Goal: Transaction & Acquisition: Purchase product/service

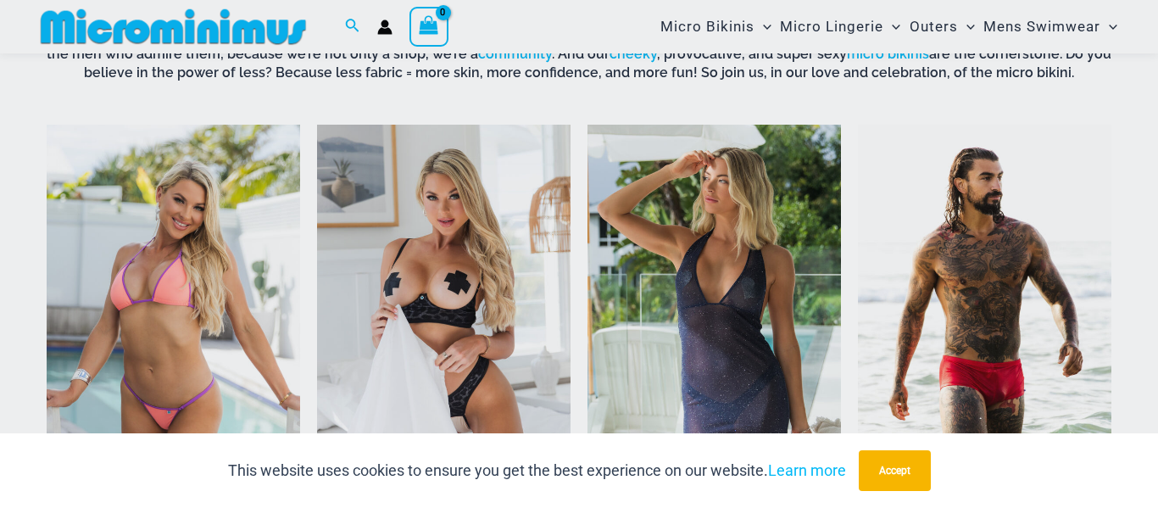
scroll to position [1176, 0]
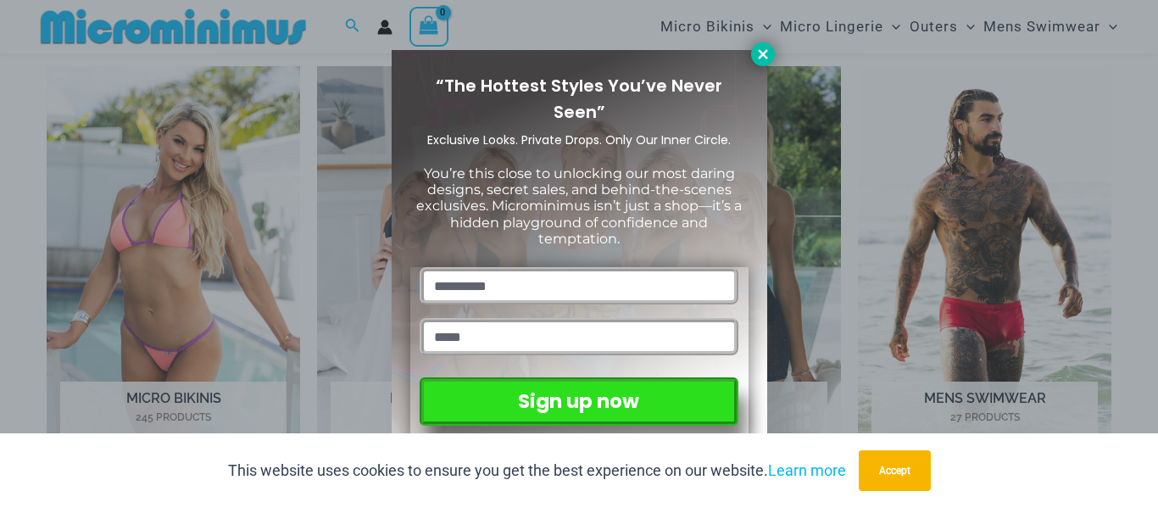
click at [764, 58] on icon at bounding box center [762, 54] width 15 height 15
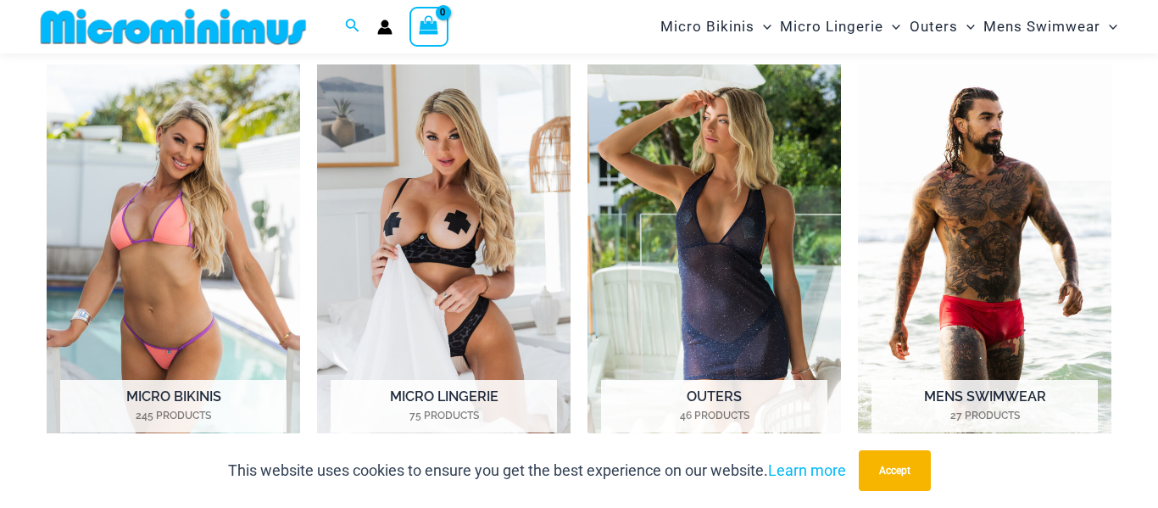
scroll to position [1192, 0]
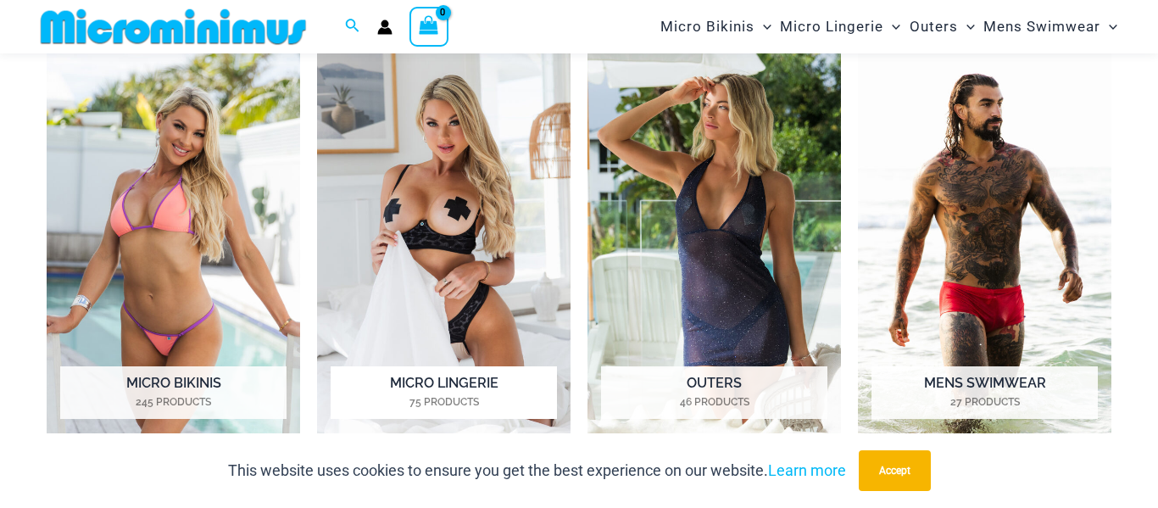
click at [390, 187] on img "Visit product category Micro Lingerie" at bounding box center [443, 247] width 253 height 392
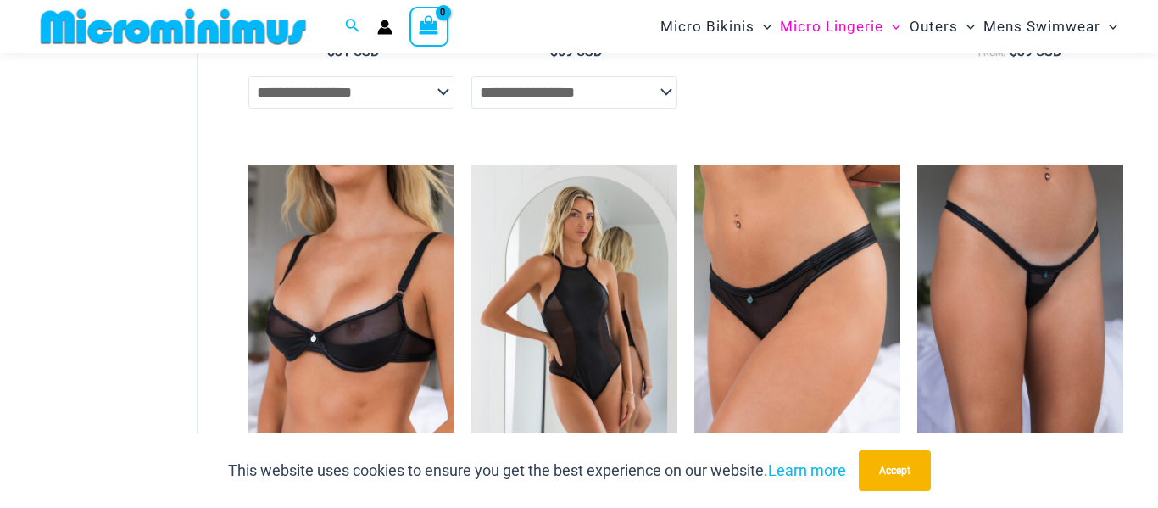
scroll to position [1575, 0]
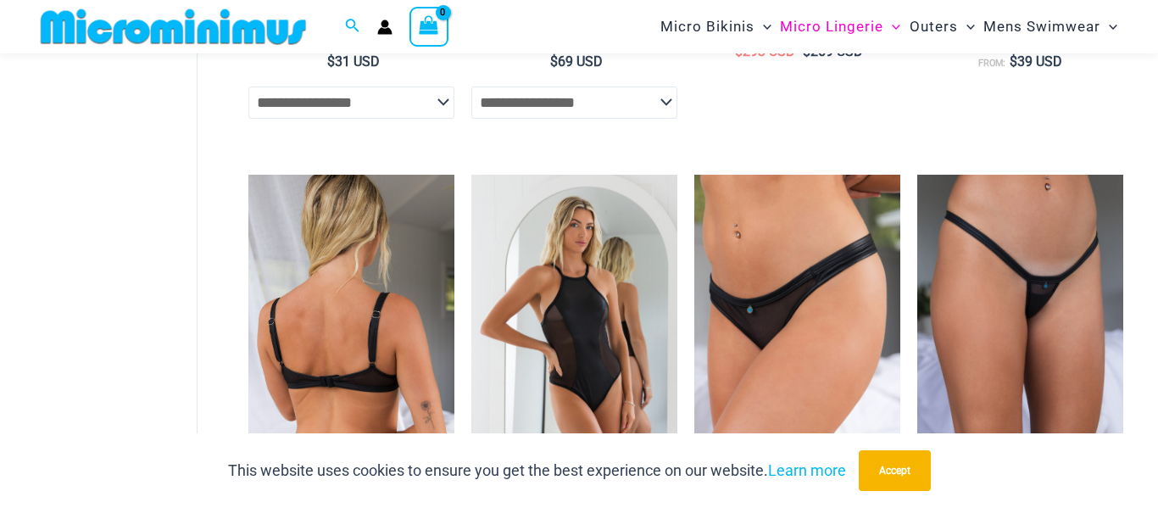
click at [302, 265] on img at bounding box center [351, 329] width 206 height 309
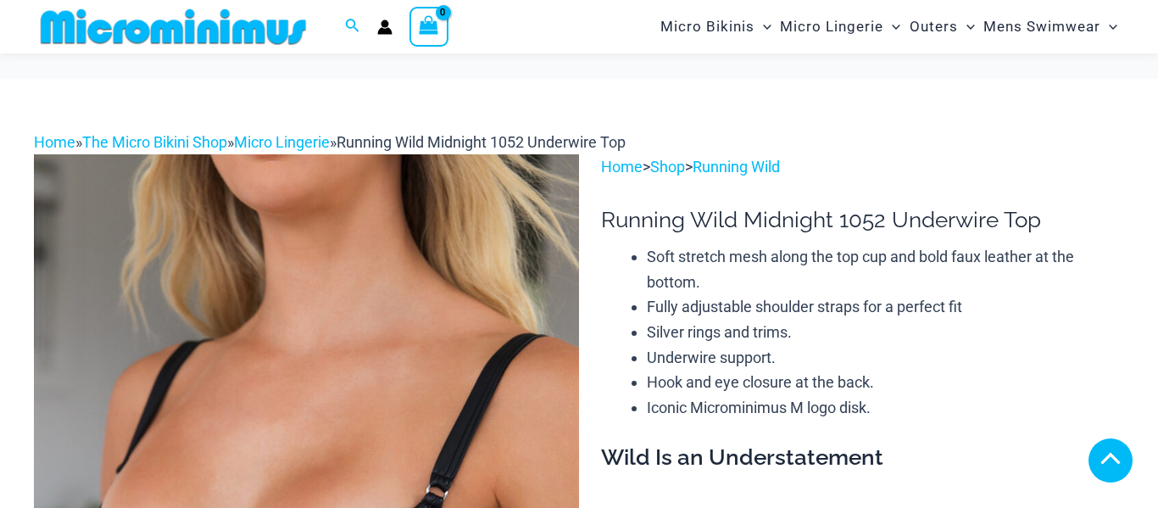
scroll to position [848, 0]
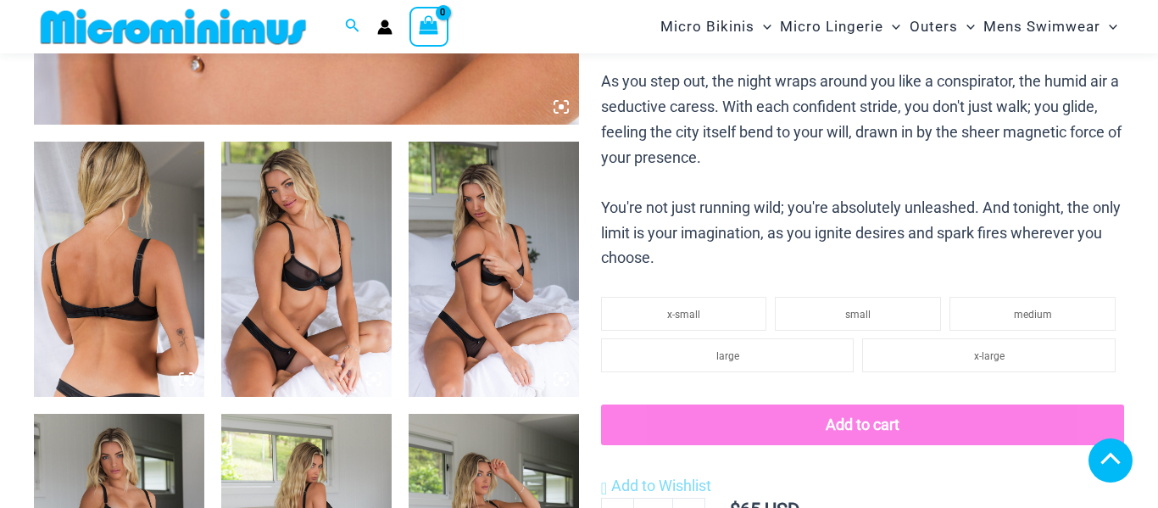
click at [248, 232] on img at bounding box center [306, 269] width 170 height 255
click at [310, 236] on img at bounding box center [306, 269] width 170 height 255
click at [288, 262] on img at bounding box center [306, 269] width 170 height 255
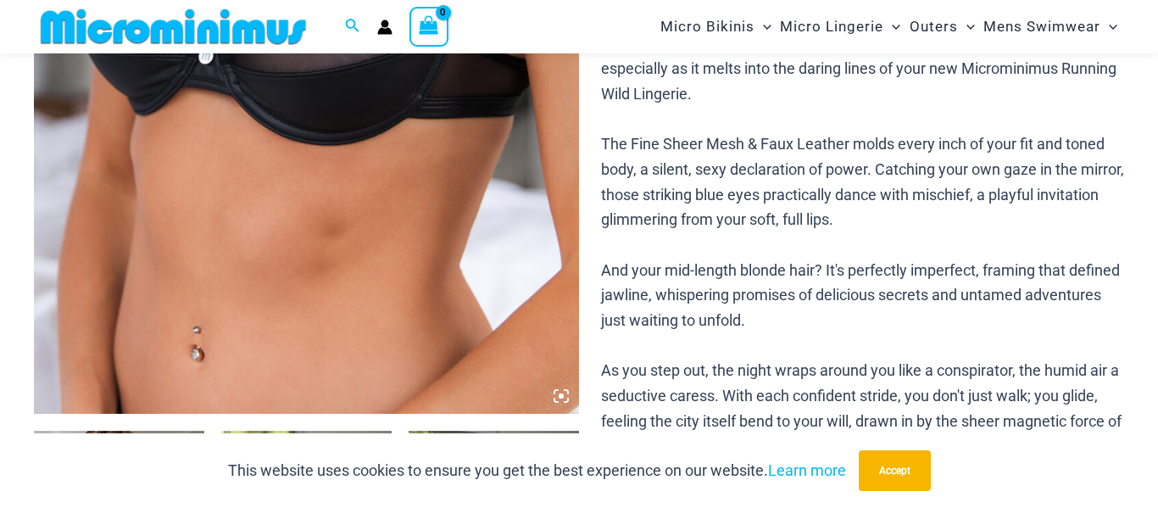
scroll to position [553, 0]
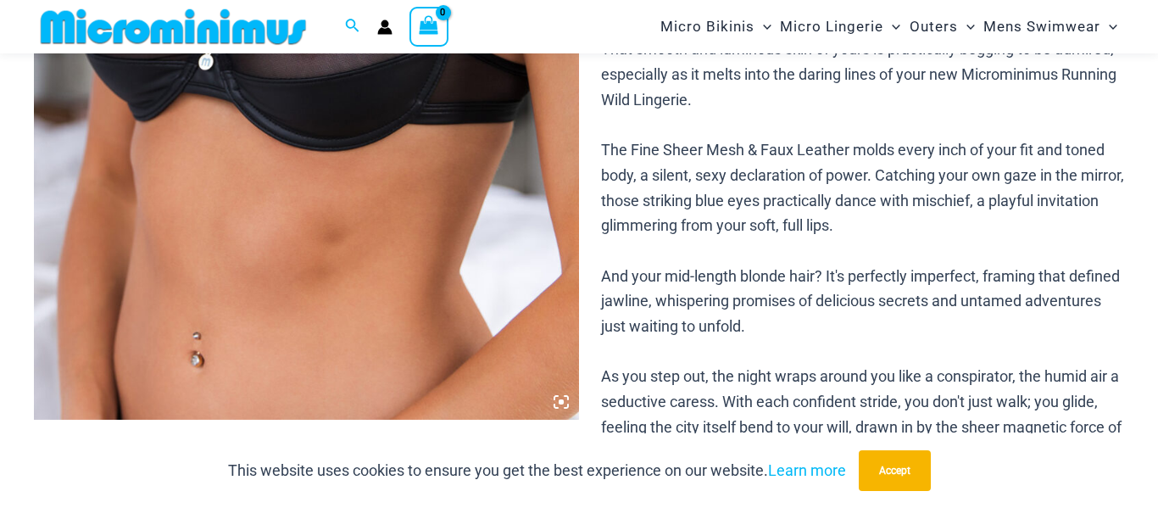
click at [555, 403] on icon at bounding box center [560, 401] width 15 height 15
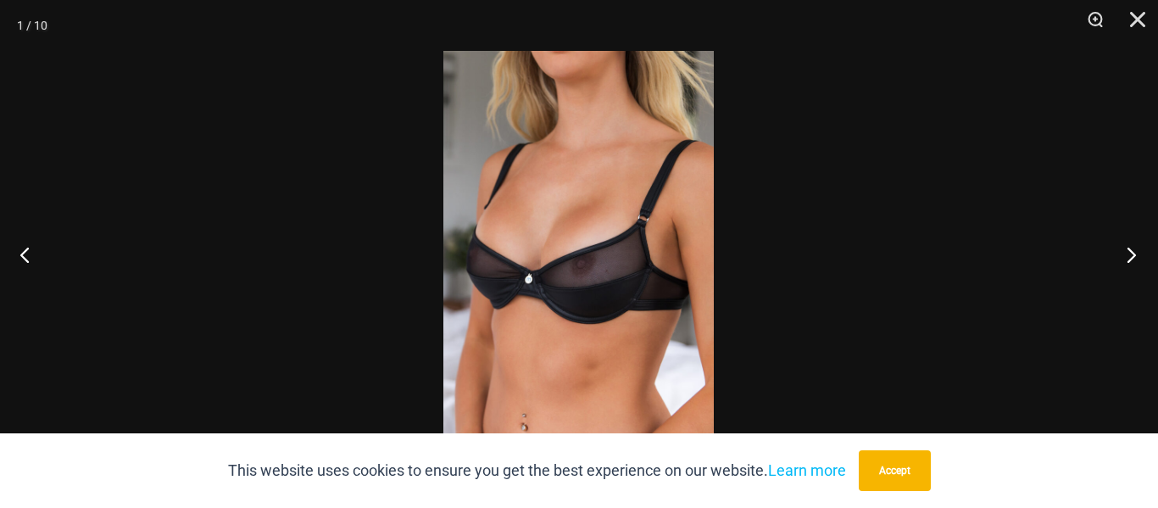
click at [1129, 264] on button "Next" at bounding box center [1126, 254] width 64 height 85
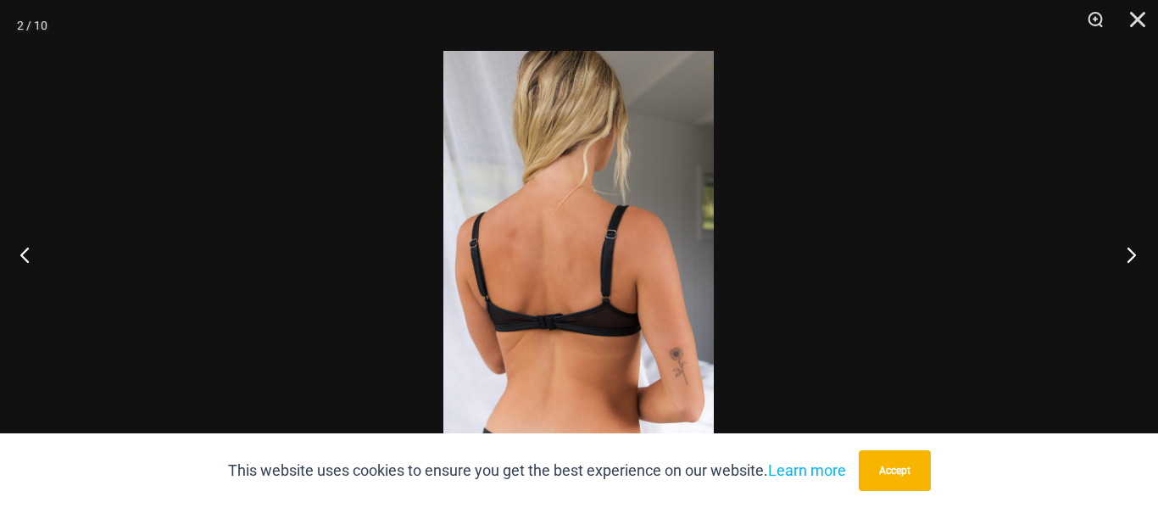
click at [1148, 249] on button "Next" at bounding box center [1126, 254] width 64 height 85
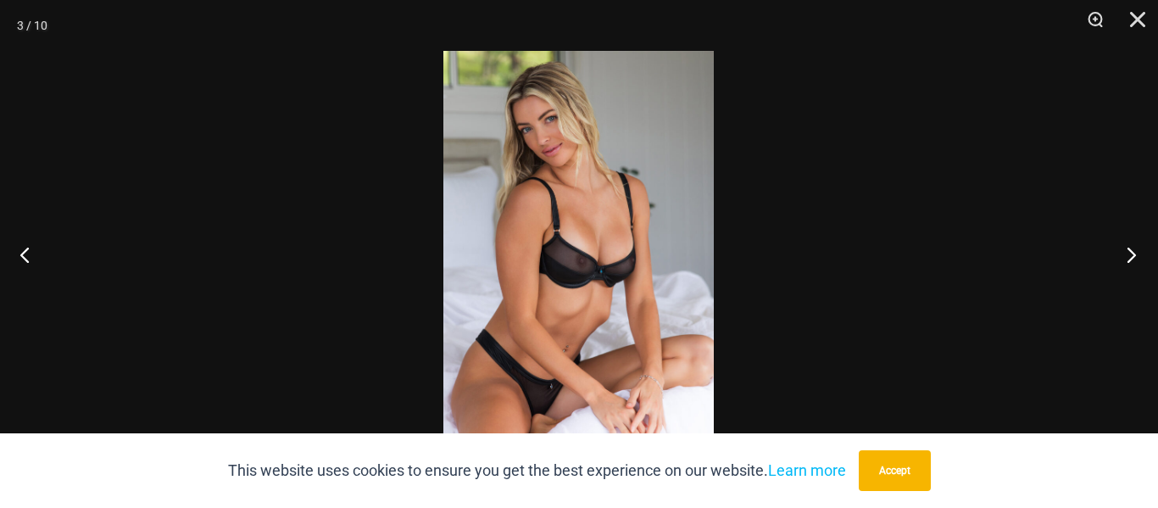
click at [1115, 257] on button "Next" at bounding box center [1126, 254] width 64 height 85
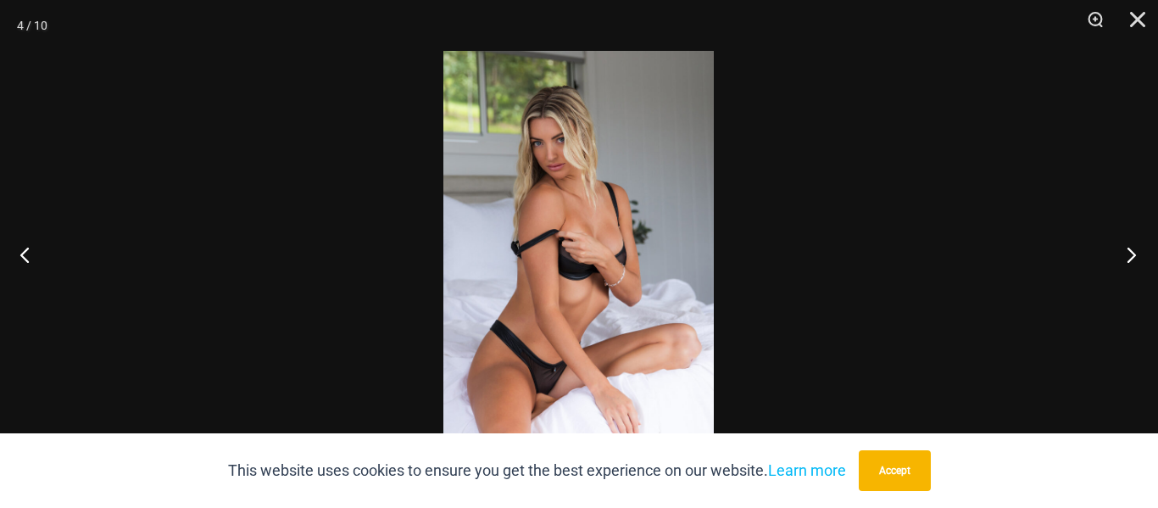
click at [1123, 270] on button "Next" at bounding box center [1126, 254] width 64 height 85
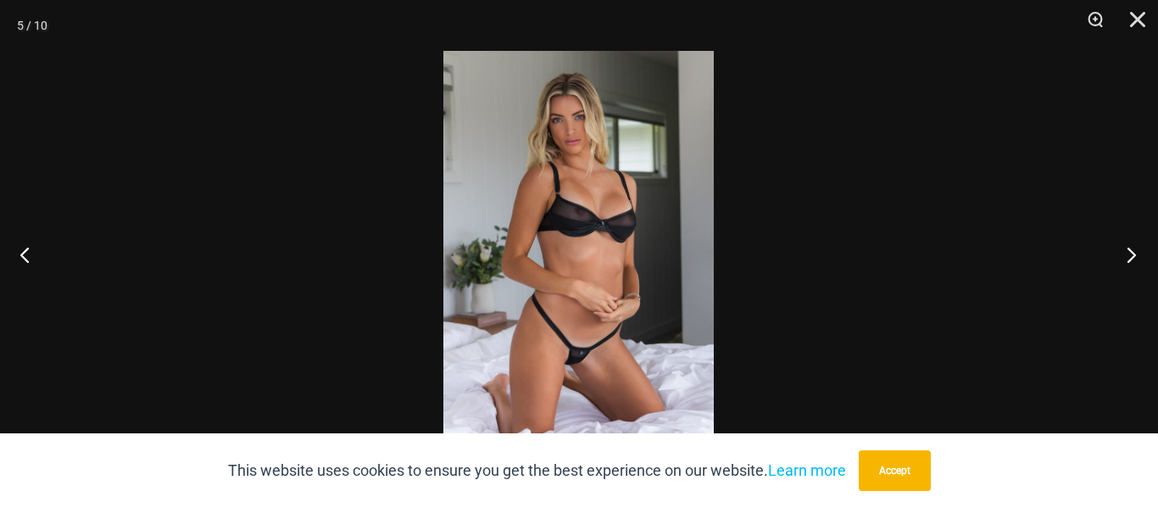
click at [1122, 264] on button "Next" at bounding box center [1126, 254] width 64 height 85
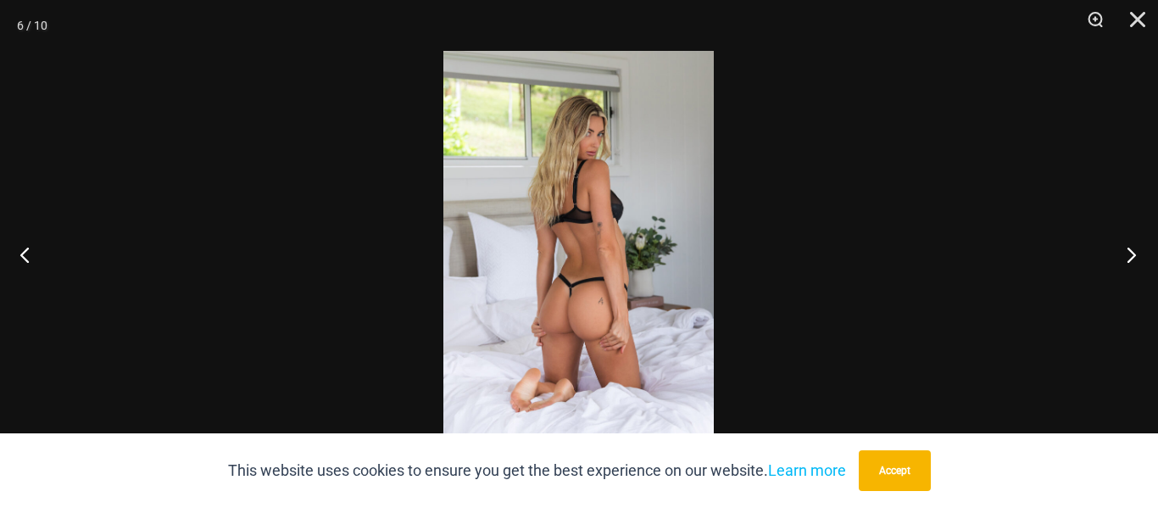
click at [1122, 257] on button "Next" at bounding box center [1126, 254] width 64 height 85
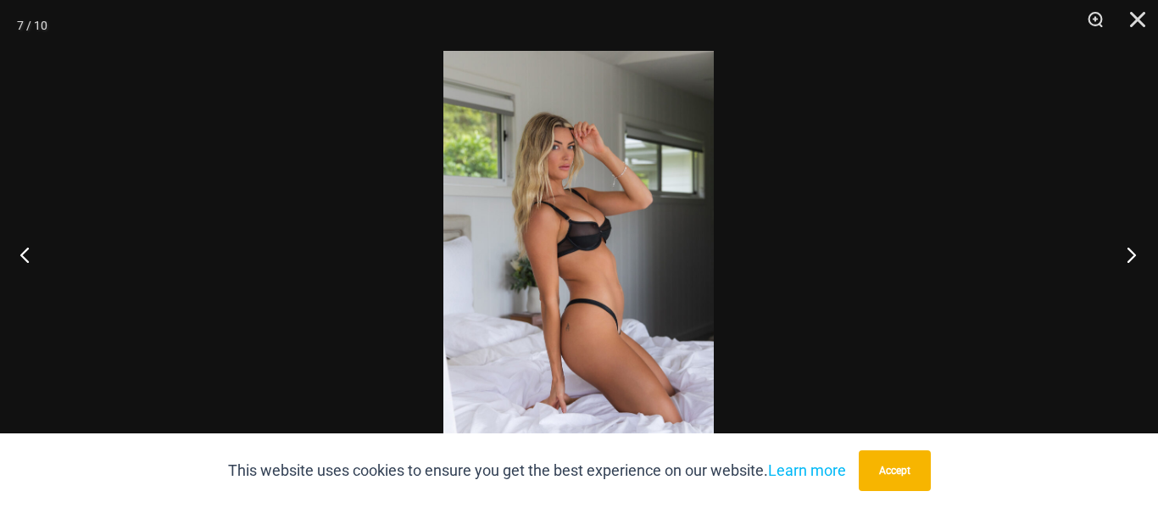
click at [1123, 258] on button "Next" at bounding box center [1126, 254] width 64 height 85
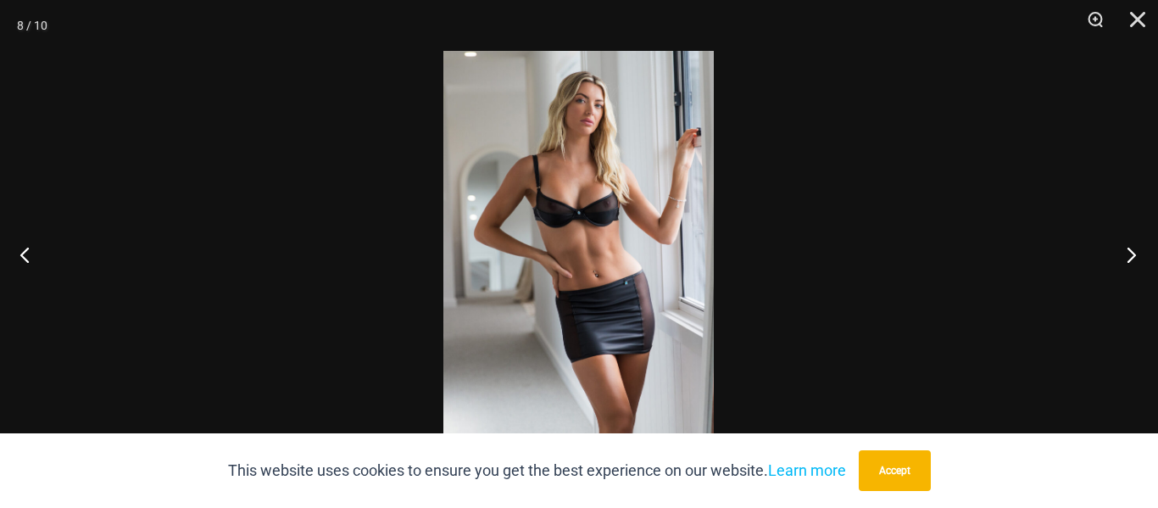
click at [1124, 270] on button "Next" at bounding box center [1126, 254] width 64 height 85
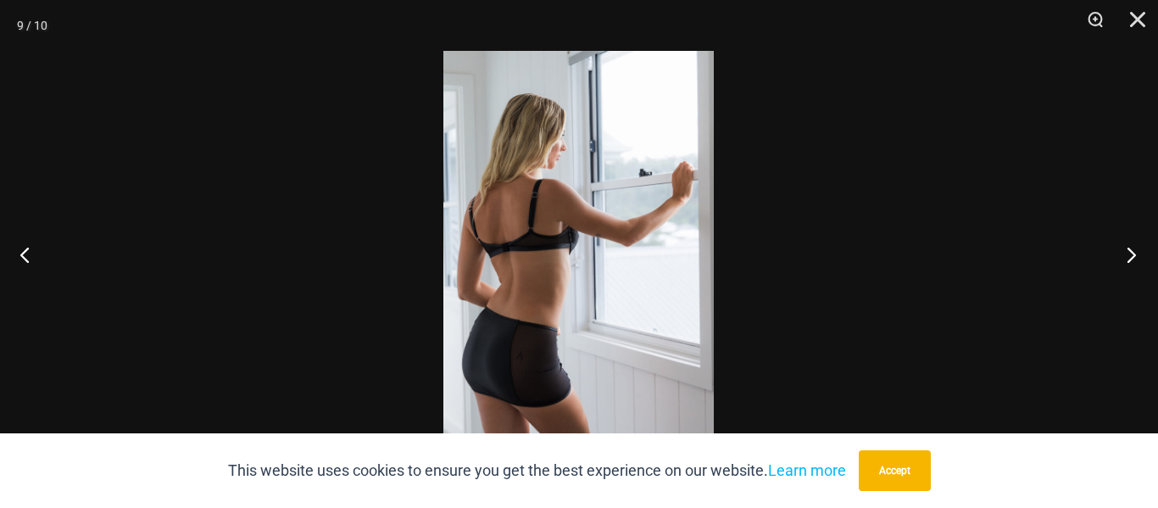
click at [1126, 268] on button "Next" at bounding box center [1126, 254] width 64 height 85
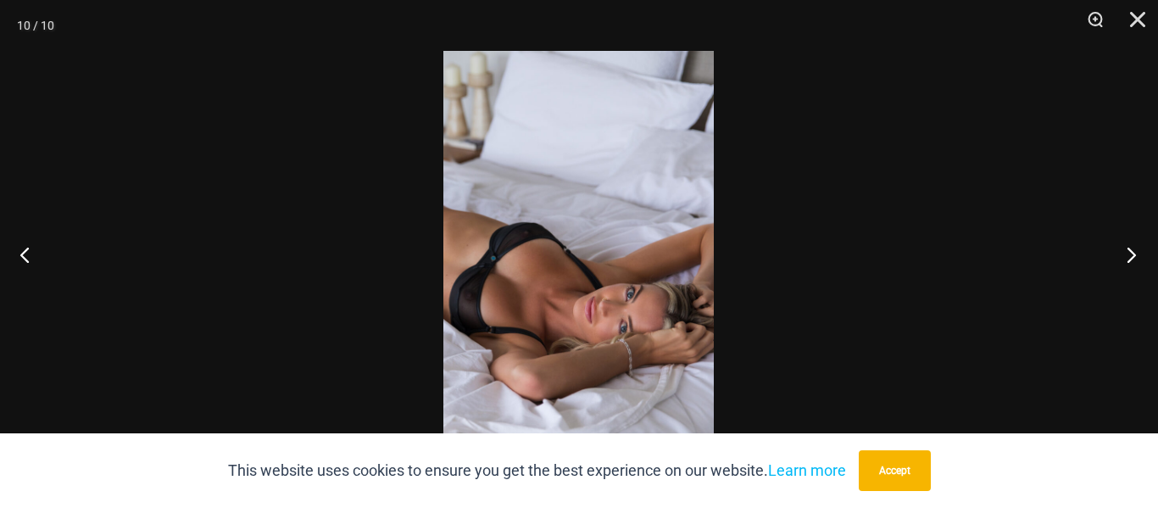
click at [1121, 269] on button "Next" at bounding box center [1126, 254] width 64 height 85
click at [1124, 264] on button "Next" at bounding box center [1126, 254] width 64 height 85
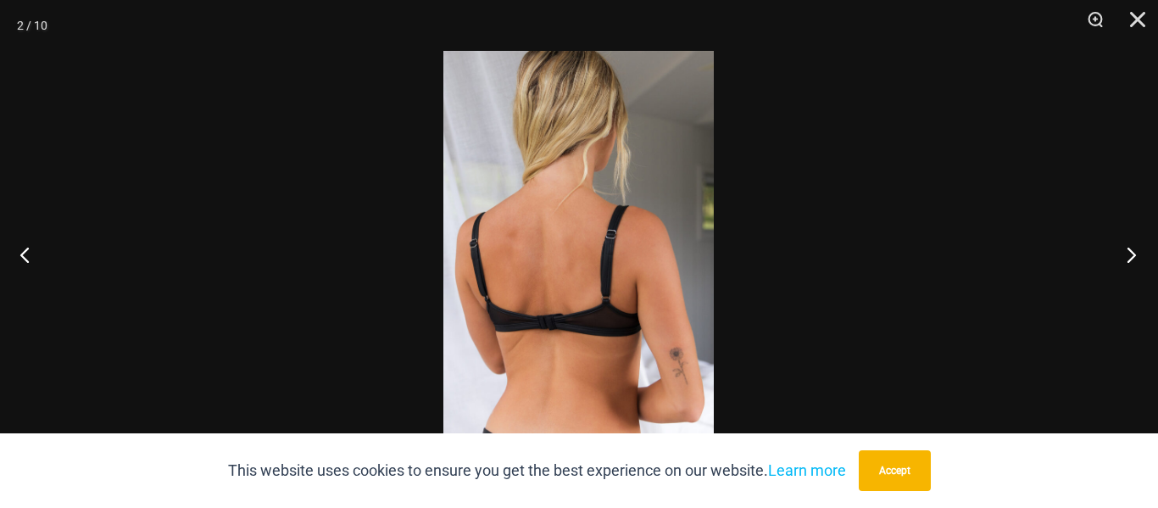
click at [1126, 261] on button "Next" at bounding box center [1126, 254] width 64 height 85
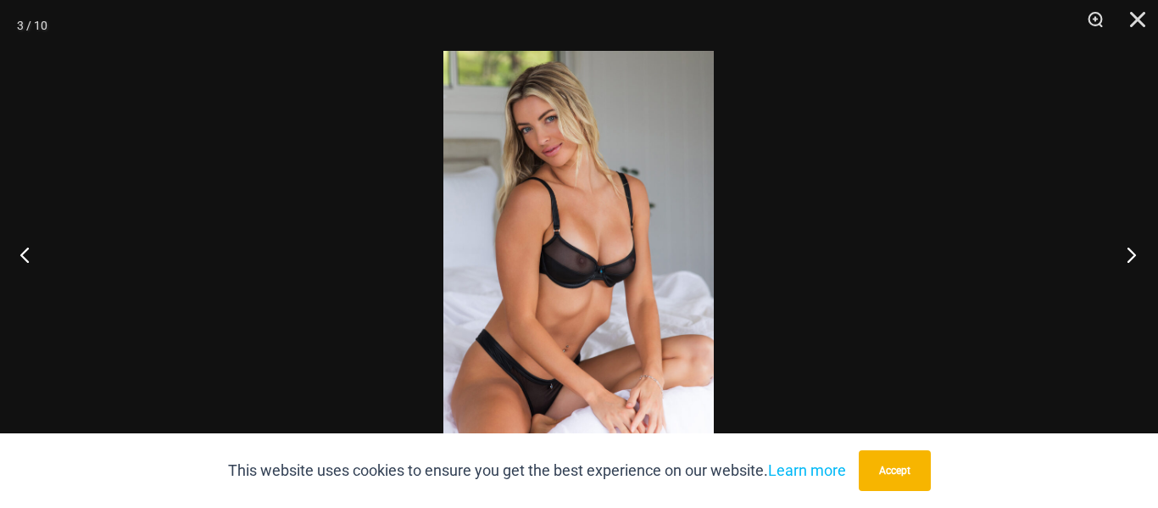
click at [1129, 264] on button "Next" at bounding box center [1126, 254] width 64 height 85
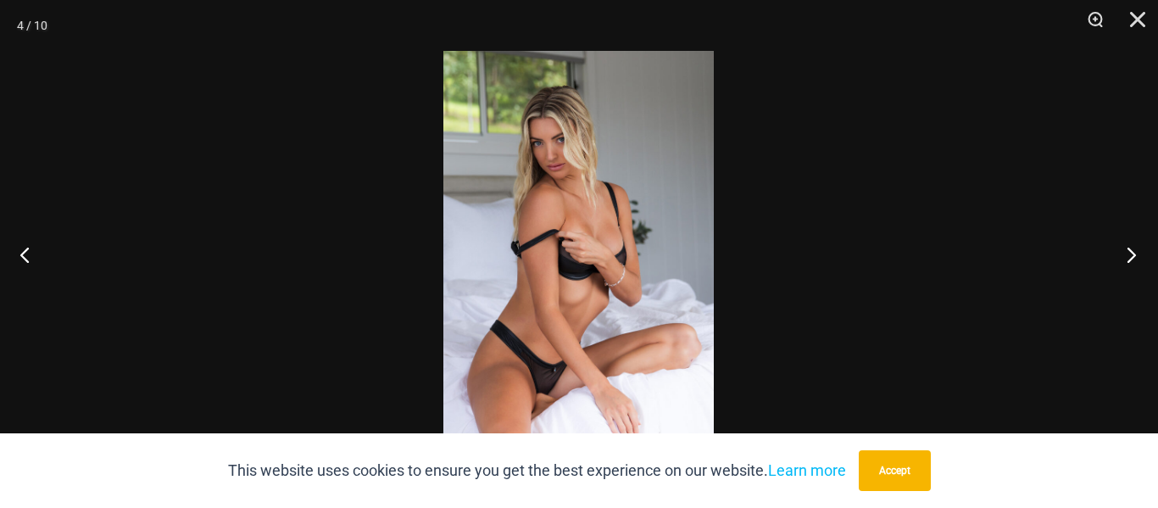
click at [1129, 256] on button "Next" at bounding box center [1126, 254] width 64 height 85
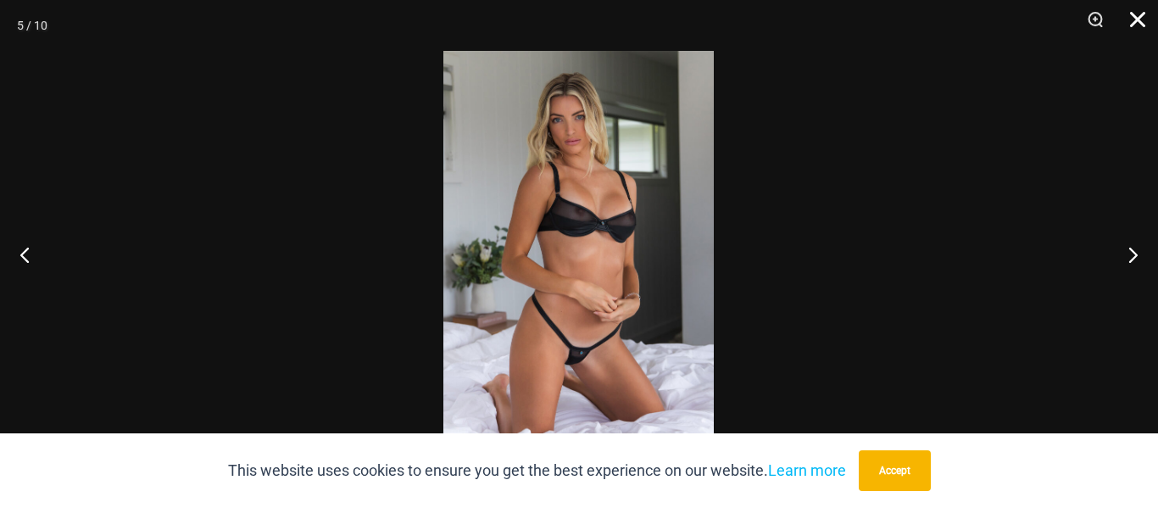
click at [1144, 32] on button "Close" at bounding box center [1131, 25] width 42 height 51
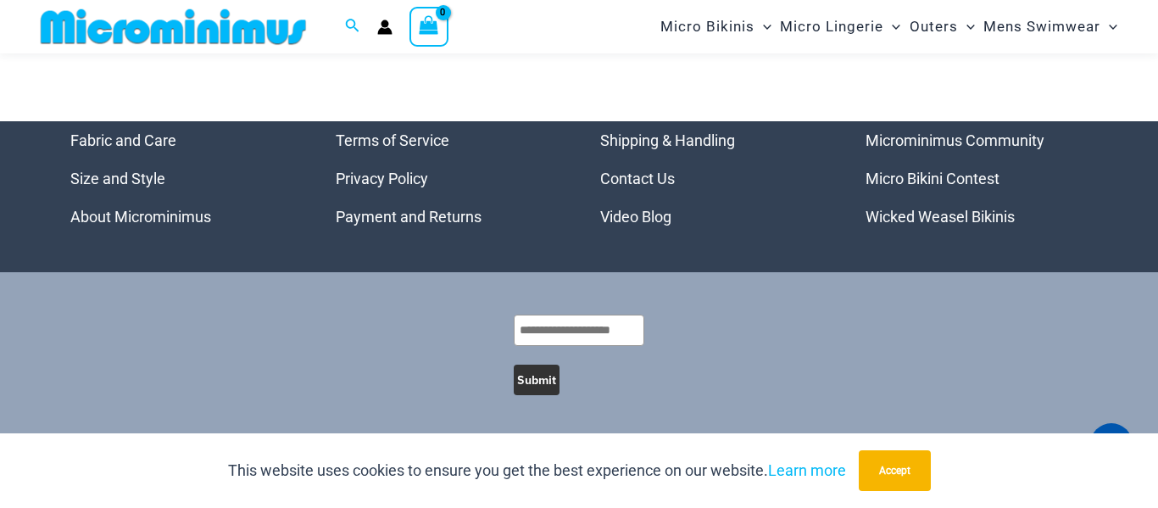
scroll to position [5633, 0]
click at [993, 222] on link "Wicked Weasel Bikinis" at bounding box center [939, 217] width 149 height 18
